Goal: Transaction & Acquisition: Subscribe to service/newsletter

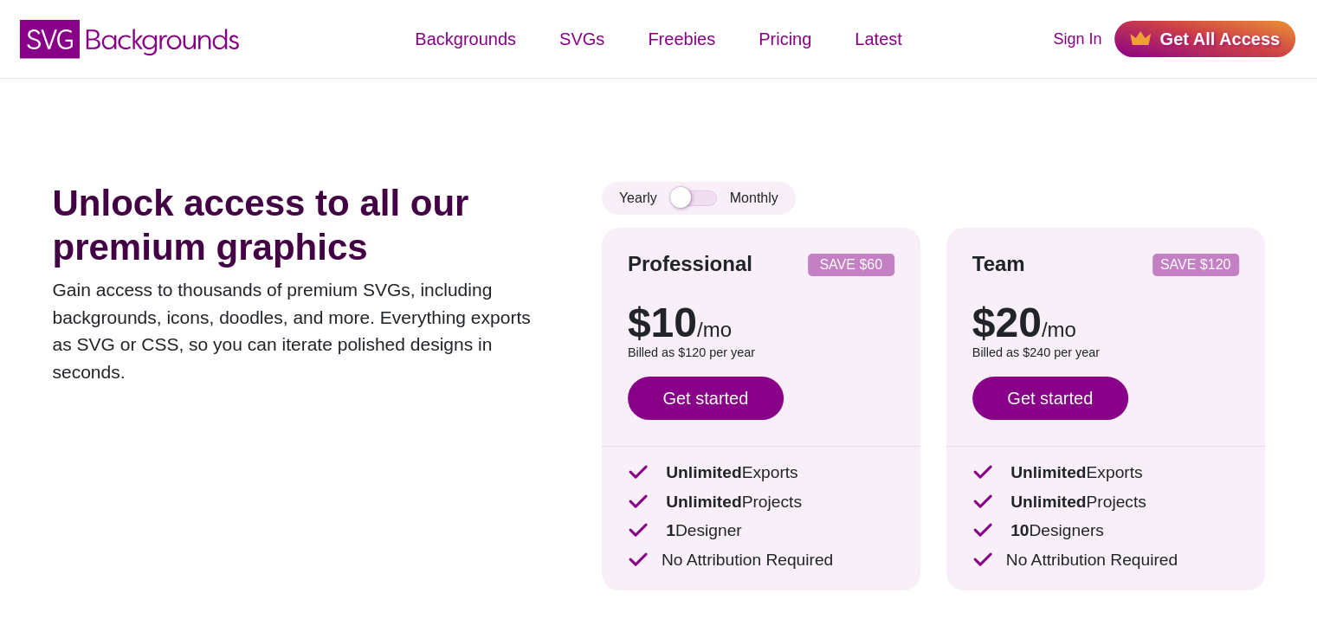
click at [612, 132] on div "Unlock access to all our premium graphics Gain access to thousands of premium S…" at bounding box center [659, 373] width 1316 height 590
click at [727, 122] on div "Unlock access to all our premium graphics Gain access to thousands of premium S…" at bounding box center [659, 373] width 1316 height 590
click at [796, 3] on div "SVG Backgrounds Logo Backgrounds Categories Abstract Patterns Geometric Gradien…" at bounding box center [658, 39] width 1317 height 78
drag, startPoint x: 751, startPoint y: 139, endPoint x: 820, endPoint y: 14, distance: 142.9
click at [751, 136] on div "Unlock access to all our premium graphics Gain access to thousands of premium S…" at bounding box center [659, 373] width 1316 height 590
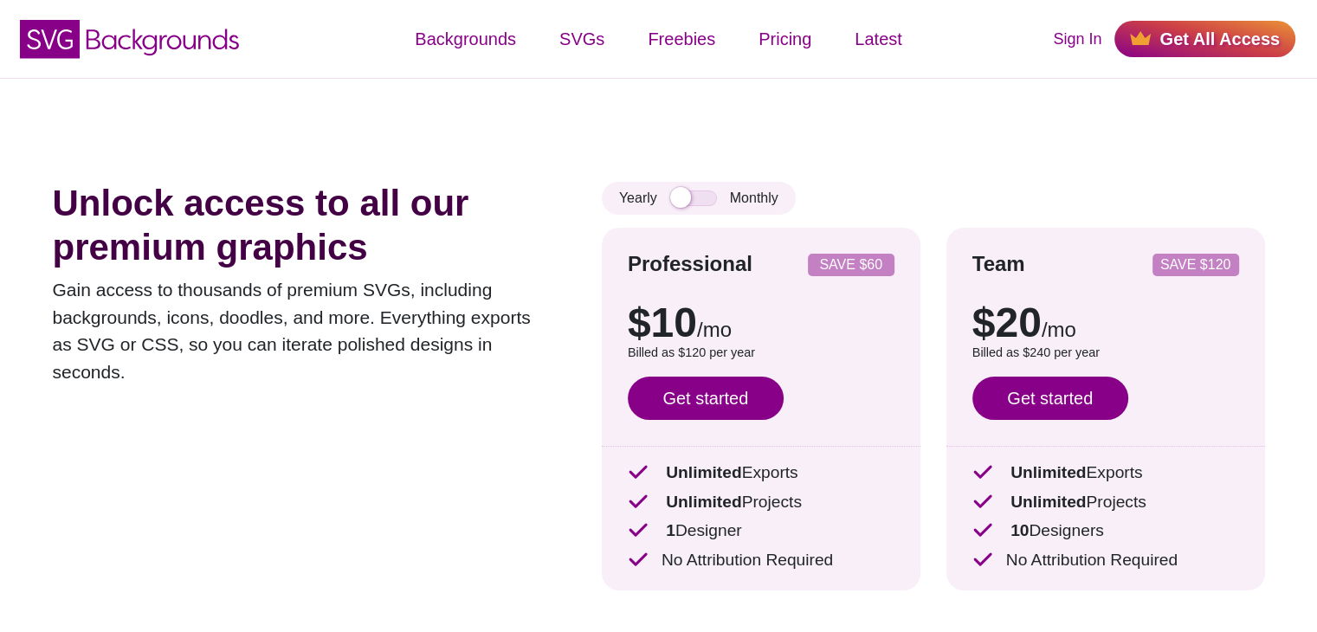
click at [843, 94] on div "Unlock access to all our premium graphics Gain access to thousands of premium S…" at bounding box center [659, 373] width 1316 height 590
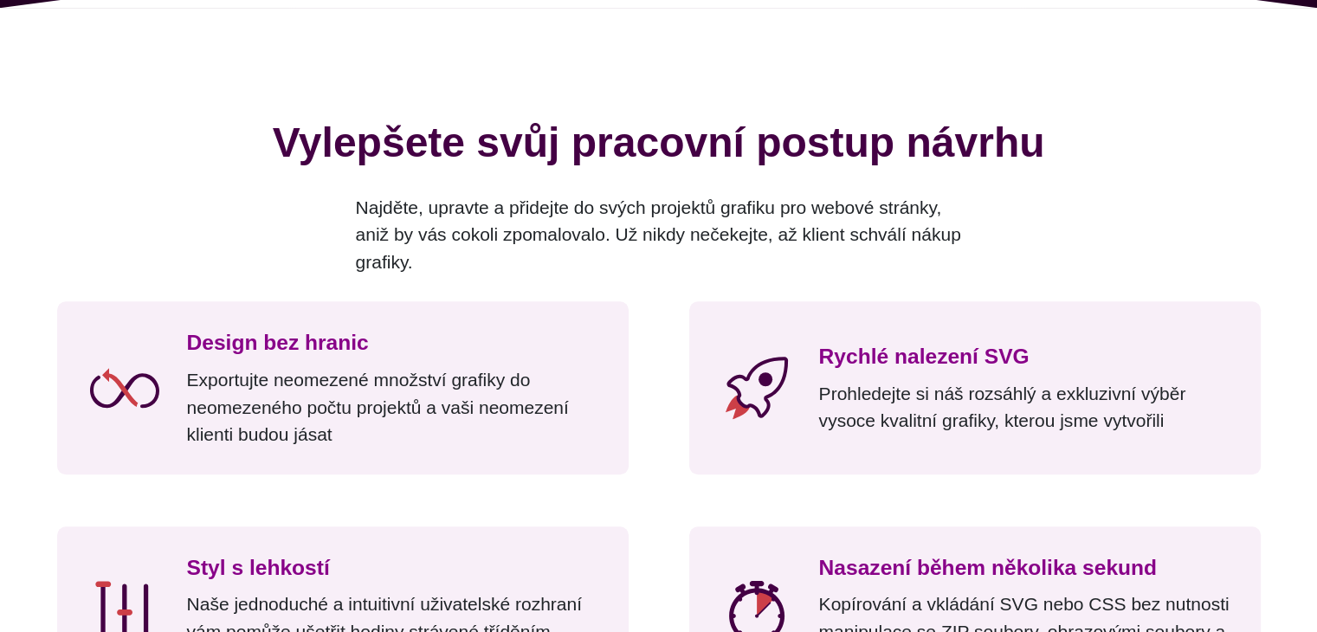
scroll to position [1818, 0]
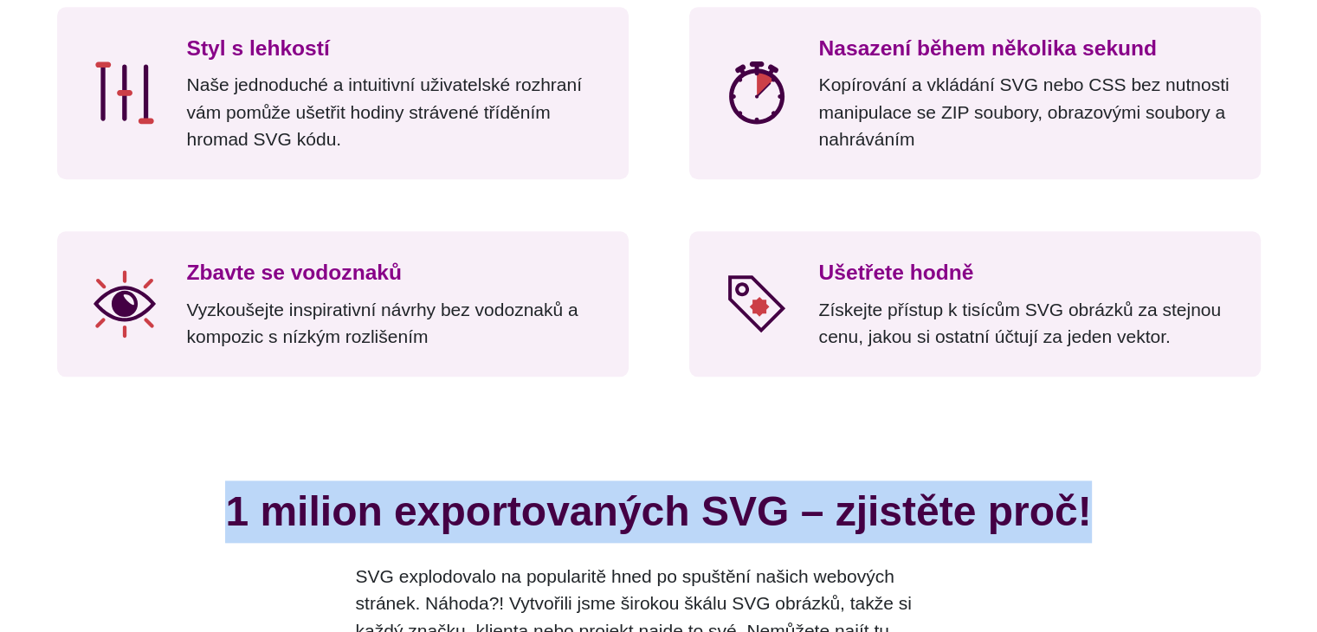
scroll to position [2164, 0]
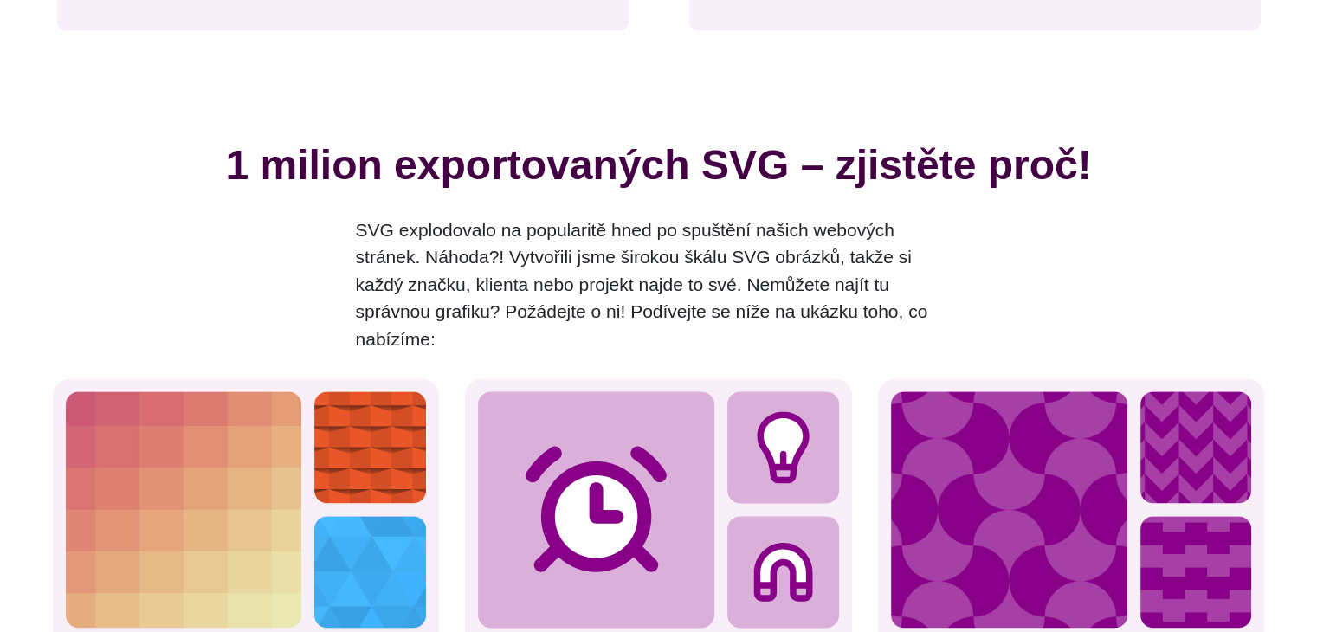
click at [1233, 317] on div "1 milion exportovaných SVG – zjistěte proč! SVG explodovalo na popularitě hned …" at bounding box center [659, 243] width 1212 height 219
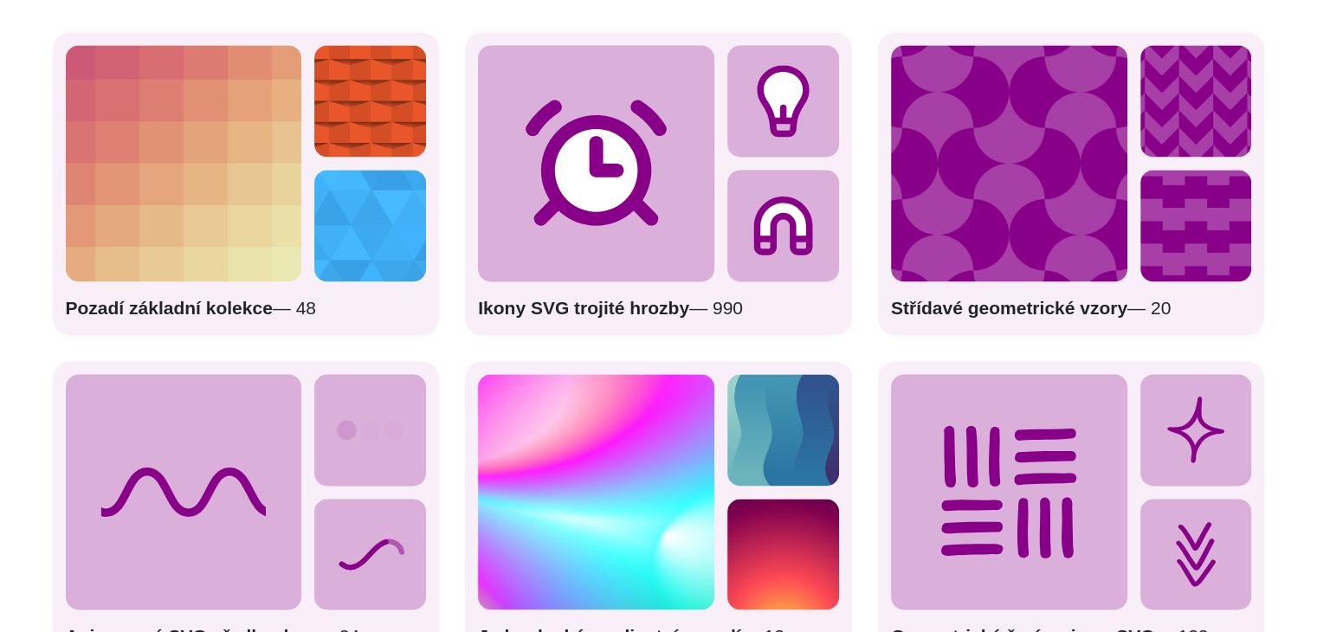
scroll to position [2597, 0]
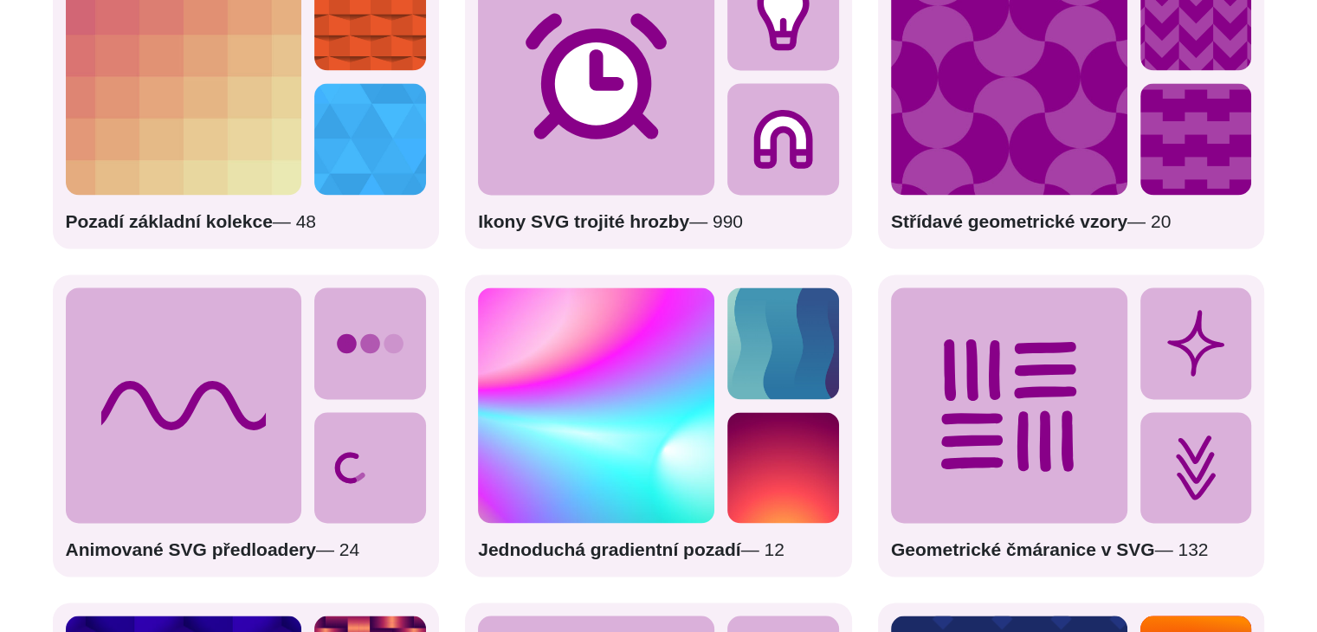
click at [189, 460] on icon at bounding box center [184, 405] width 236 height 236
click at [208, 576] on div "Animované SVG předloadery — 24" at bounding box center [246, 425] width 387 height 302
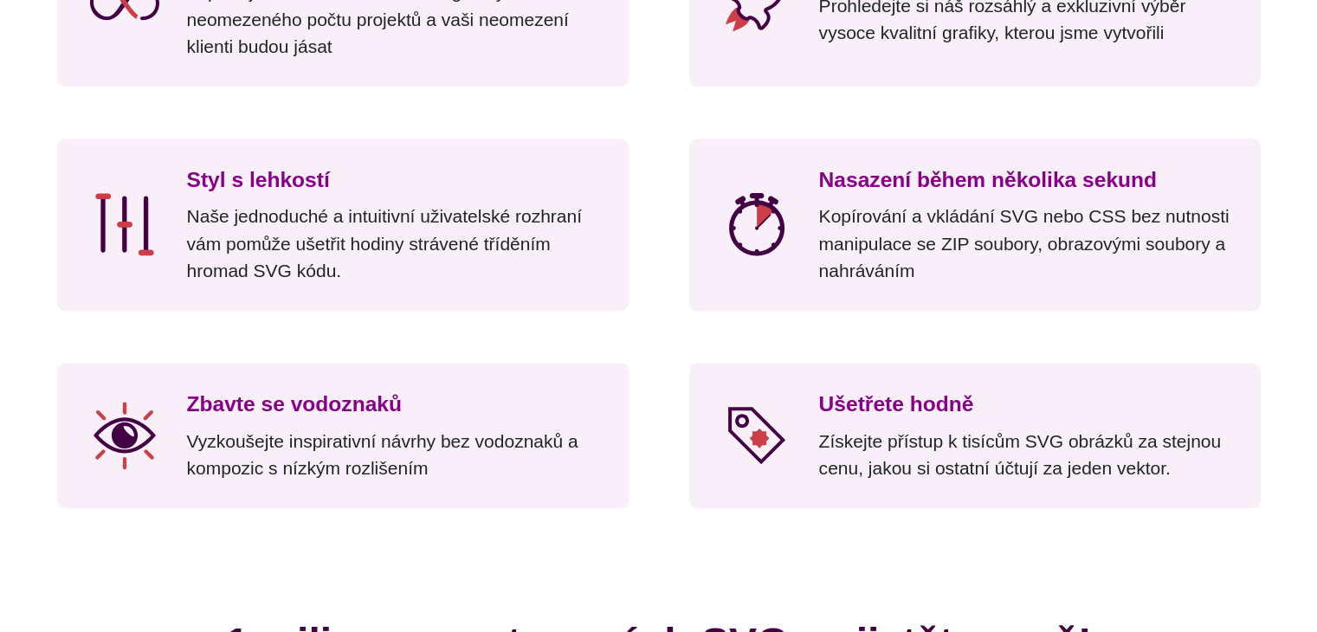
scroll to position [0, 0]
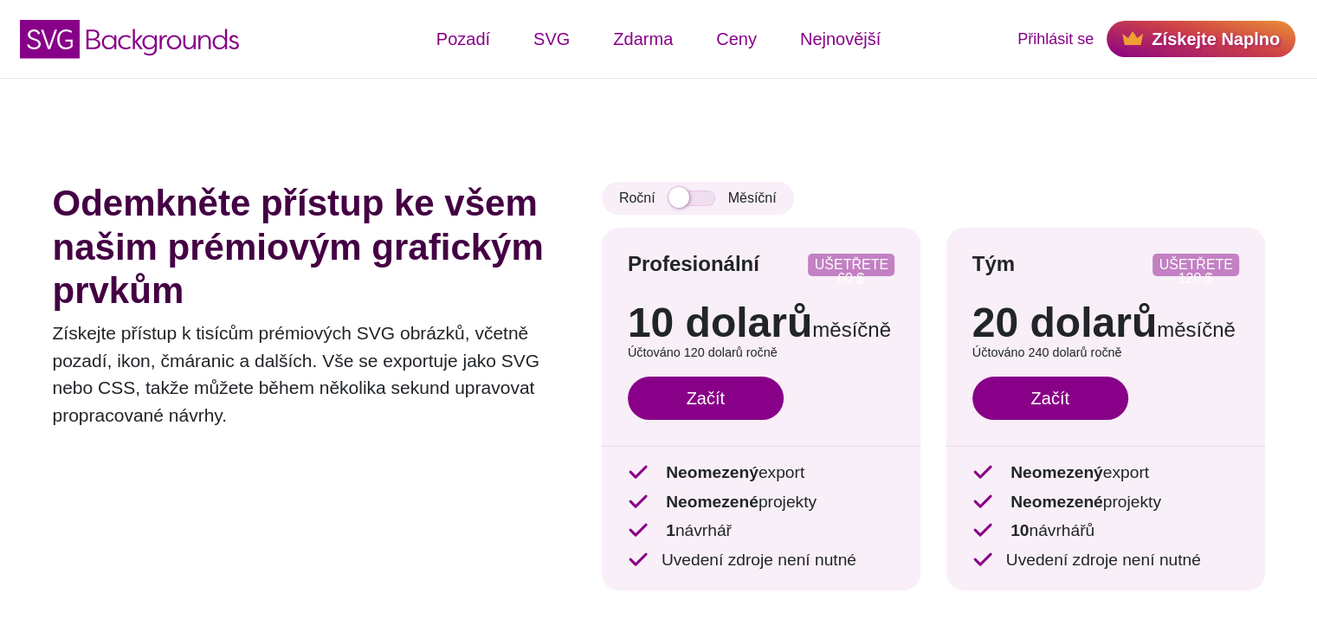
drag, startPoint x: 0, startPoint y: 548, endPoint x: 0, endPoint y: -12, distance: 560.0
click at [1, 331] on div "Odemkněte přístup ke všem našim prémiovým grafickým prvkům Získejte přístup k t…" at bounding box center [659, 373] width 1316 height 590
click at [686, 204] on input "checkbox" at bounding box center [691, 198] width 47 height 16
checkbox input "true"
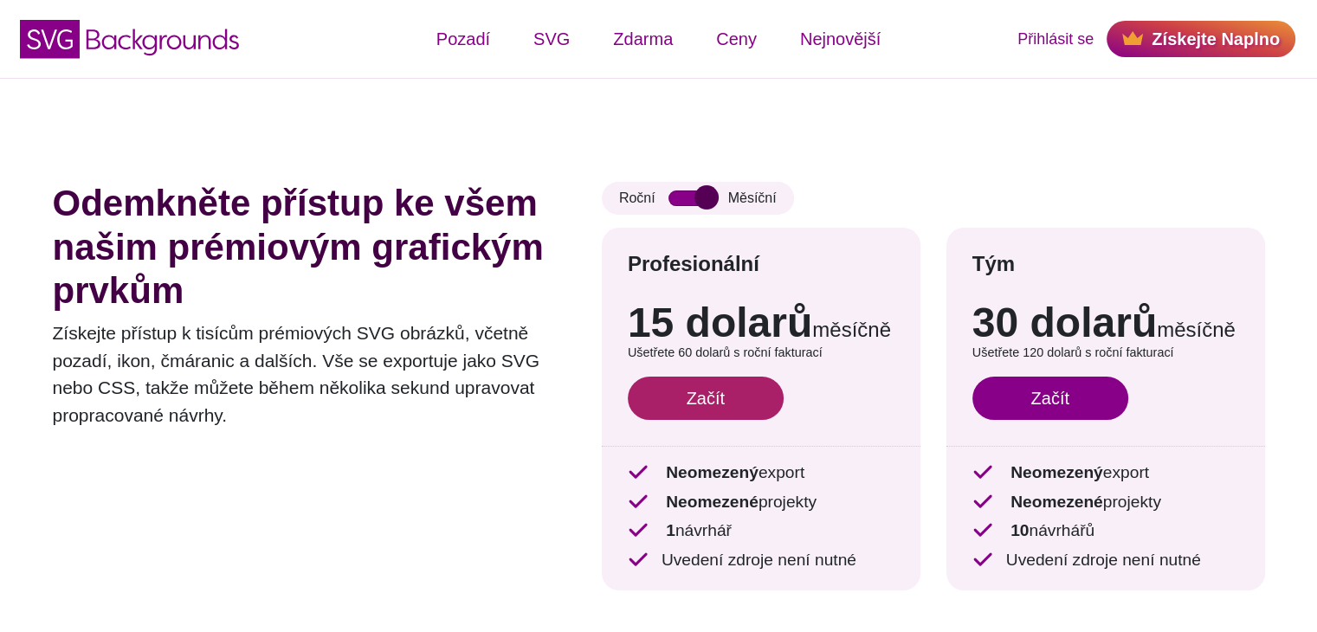
scroll to position [173, 0]
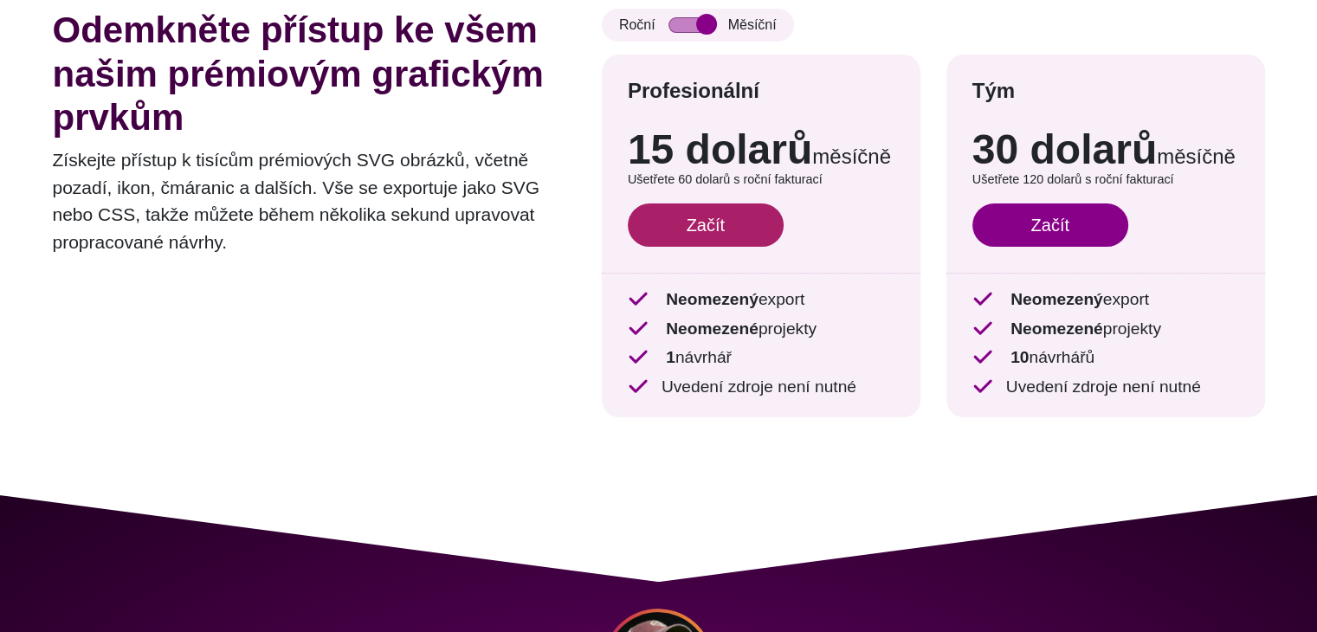
click at [700, 235] on font "Začít" at bounding box center [705, 225] width 38 height 19
